Goal: Transaction & Acquisition: Download file/media

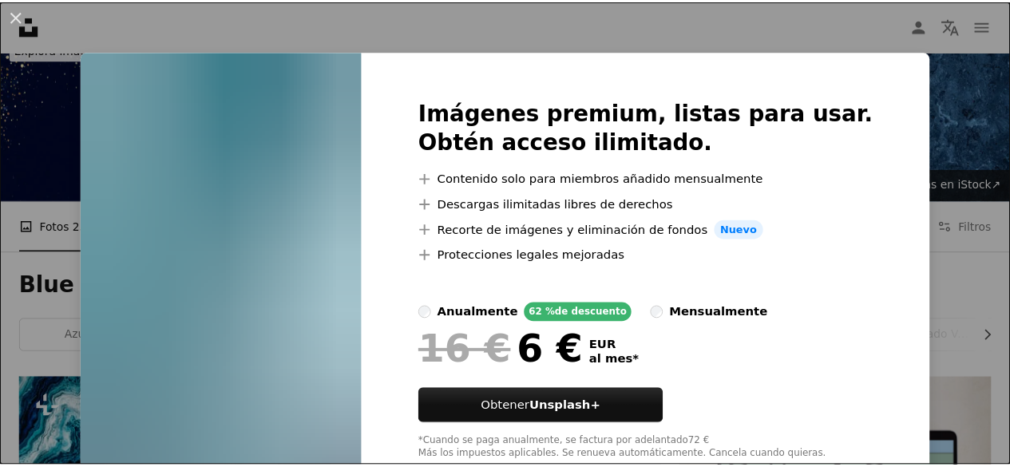
scroll to position [45, 0]
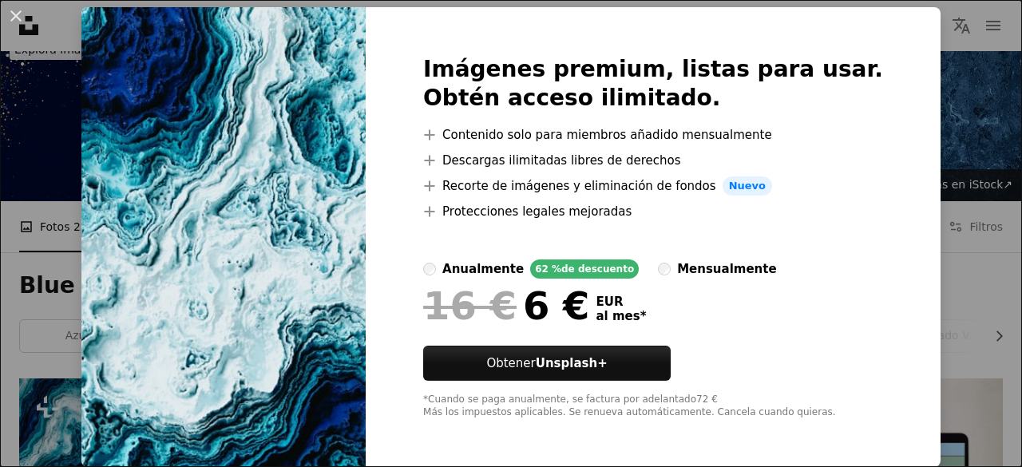
click at [903, 100] on div "An X shape Imágenes premium, listas para usar. Obtén acceso ilimitado. A plus s…" at bounding box center [511, 233] width 1022 height 467
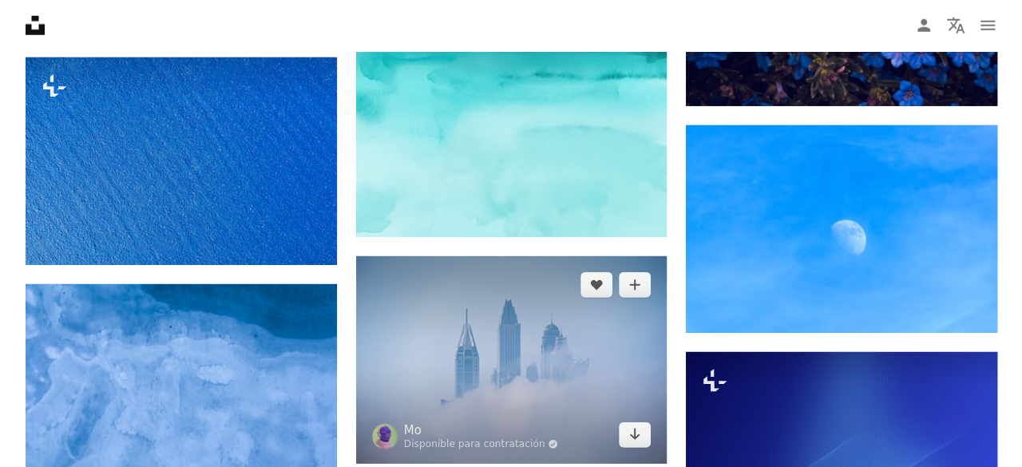
scroll to position [5221, 0]
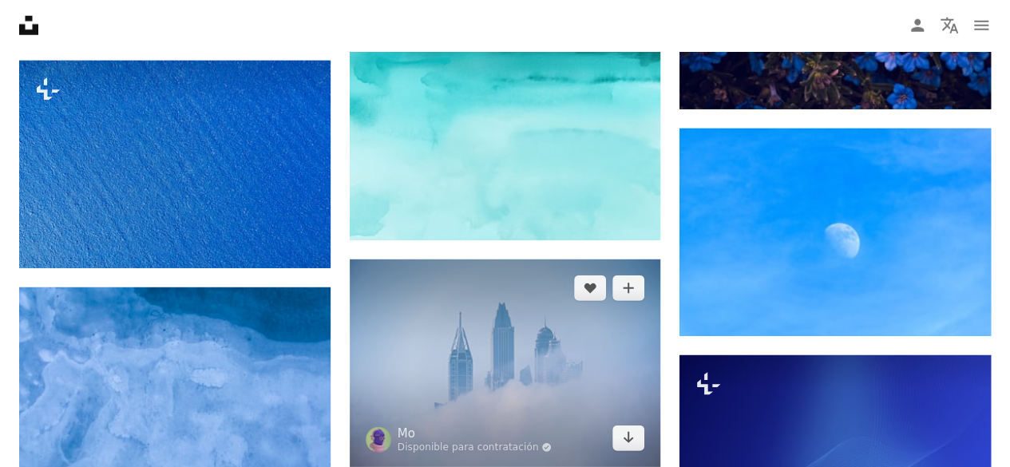
click at [550, 260] on img at bounding box center [505, 364] width 311 height 208
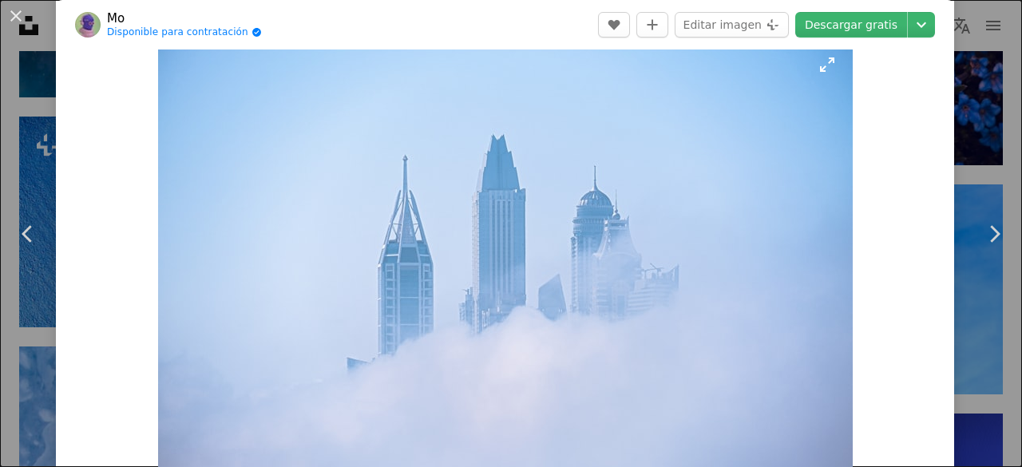
scroll to position [30, 0]
click at [982, 242] on icon "Chevron right" at bounding box center [995, 234] width 26 height 26
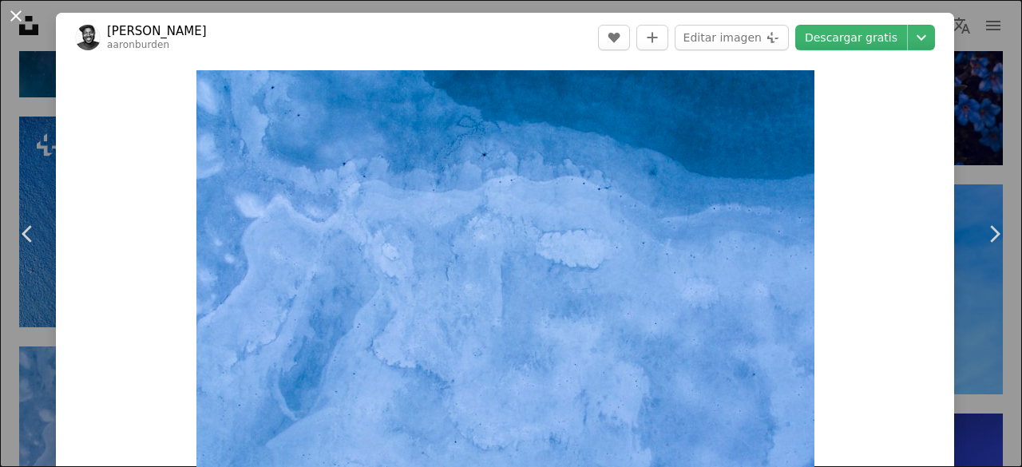
click at [22, 26] on button "An X shape" at bounding box center [15, 15] width 19 height 19
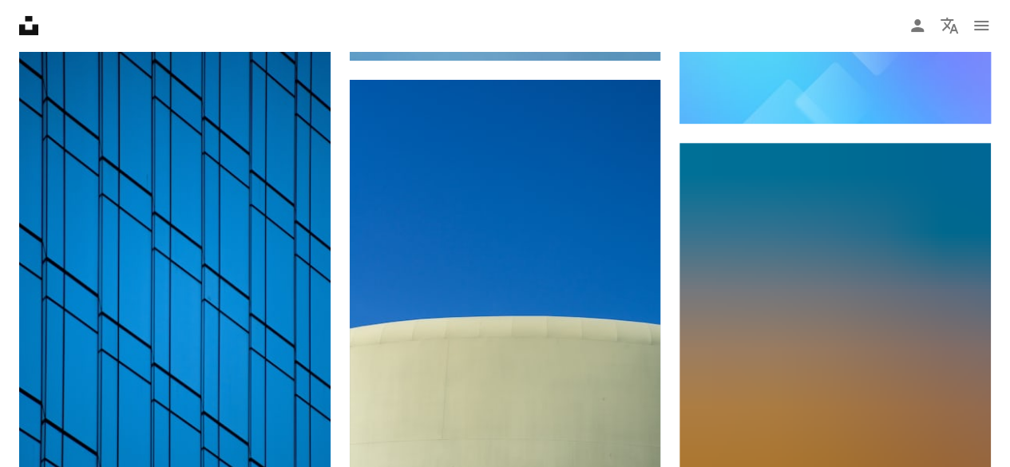
scroll to position [24844, 0]
